Goal: Task Accomplishment & Management: Use online tool/utility

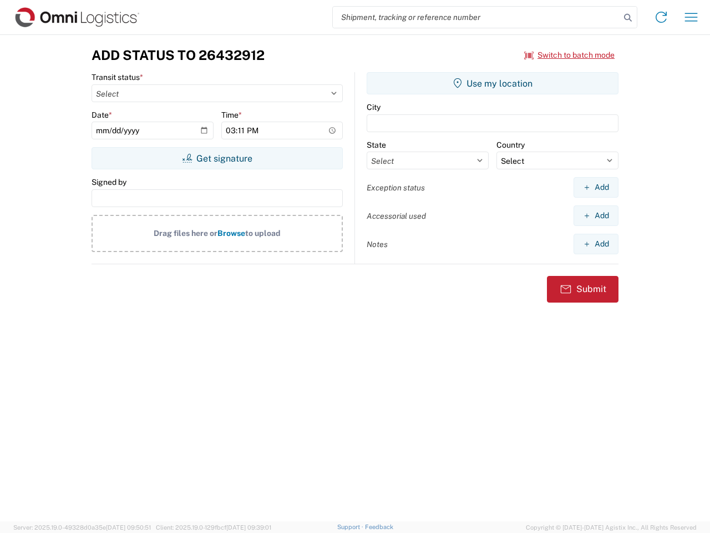
click at [477, 17] on input "search" at bounding box center [476, 17] width 287 height 21
click at [628, 18] on icon at bounding box center [628, 18] width 16 height 16
click at [661, 17] on icon at bounding box center [661, 17] width 18 height 18
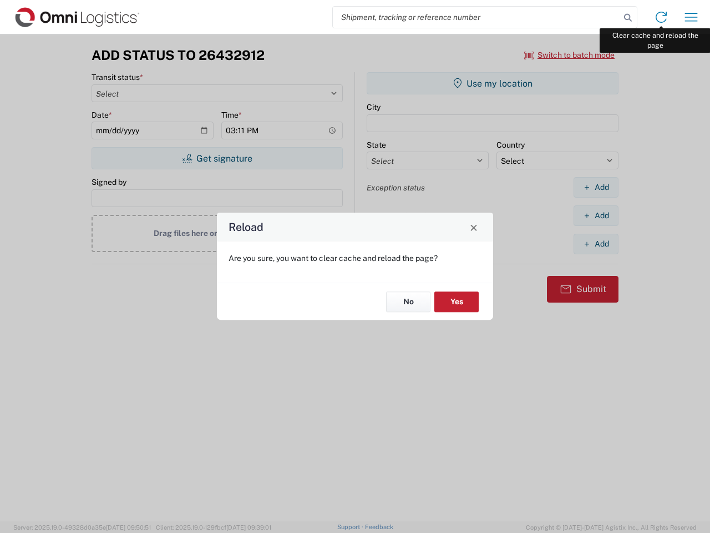
click at [691, 17] on div "Reload Are you sure, you want to clear cache and reload the page? No Yes" at bounding box center [355, 266] width 710 height 533
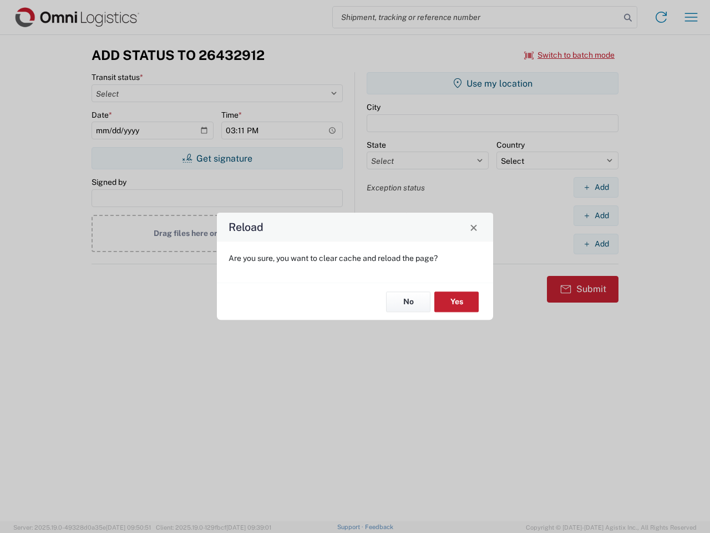
click at [570, 55] on div "Reload Are you sure, you want to clear cache and reload the page? No Yes" at bounding box center [355, 266] width 710 height 533
click at [217, 158] on div "Reload Are you sure, you want to clear cache and reload the page? No Yes" at bounding box center [355, 266] width 710 height 533
click at [493, 83] on div "Reload Are you sure, you want to clear cache and reload the page? No Yes" at bounding box center [355, 266] width 710 height 533
click at [596, 187] on div "Reload Are you sure, you want to clear cache and reload the page? No Yes" at bounding box center [355, 266] width 710 height 533
click at [596, 215] on div "Reload Are you sure, you want to clear cache and reload the page? No Yes" at bounding box center [355, 266] width 710 height 533
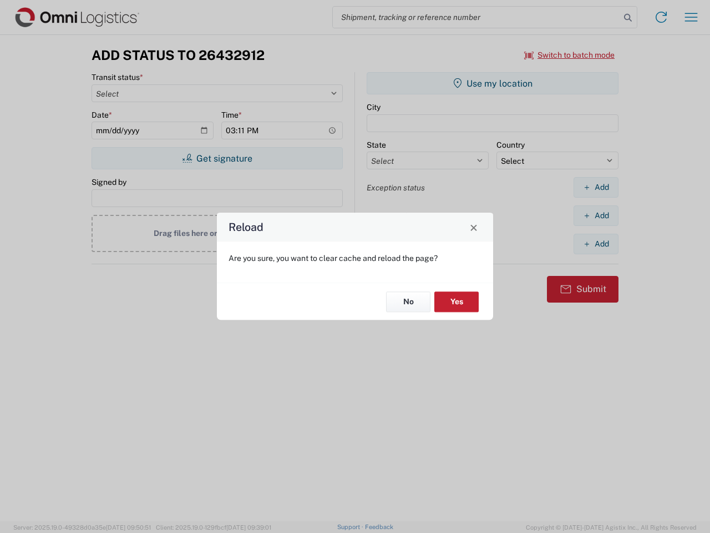
click at [596, 244] on div "Reload Are you sure, you want to clear cache and reload the page? No Yes" at bounding box center [355, 266] width 710 height 533
